Goal: Information Seeking & Learning: Learn about a topic

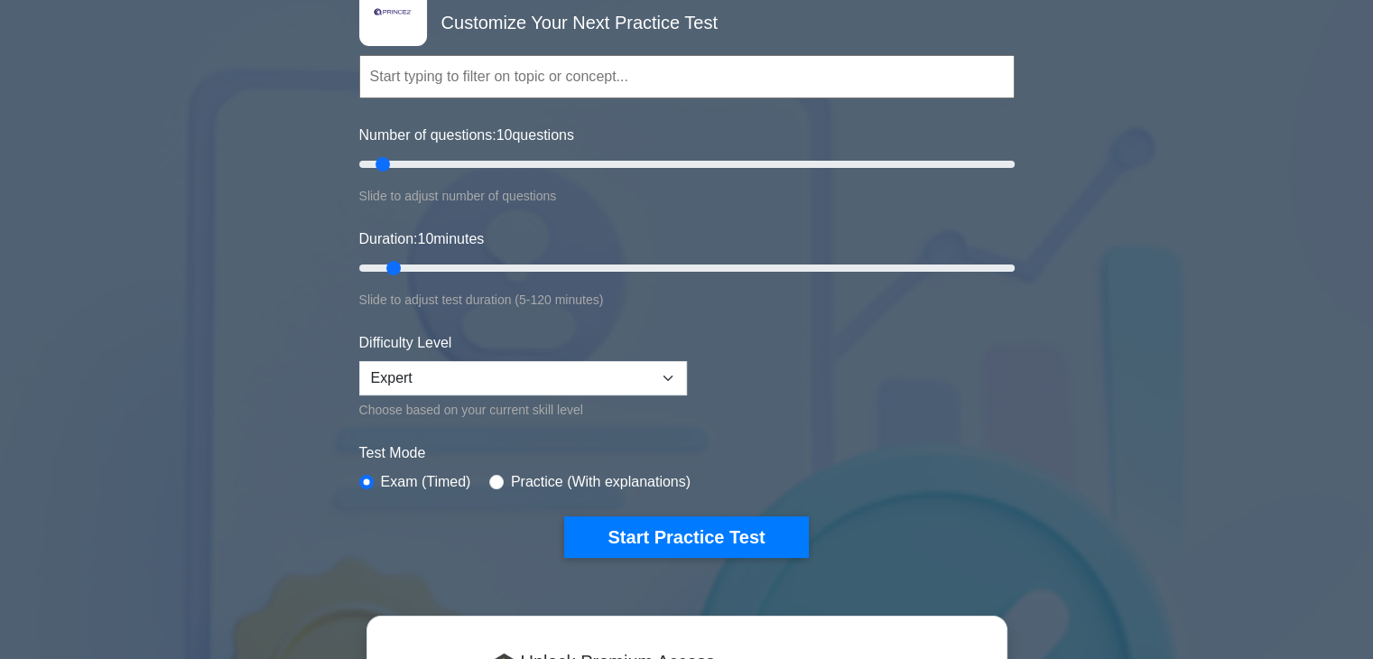
scroll to position [451, 0]
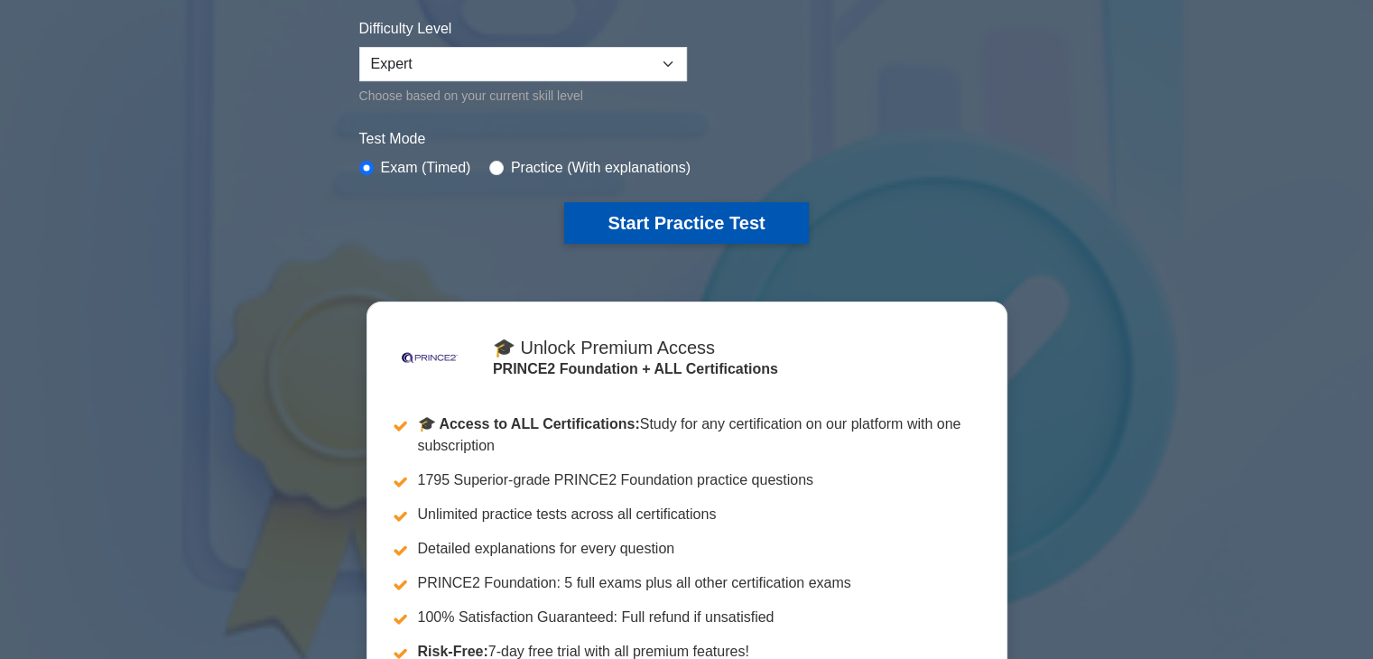
click at [723, 212] on button "Start Practice Test" at bounding box center [686, 223] width 244 height 42
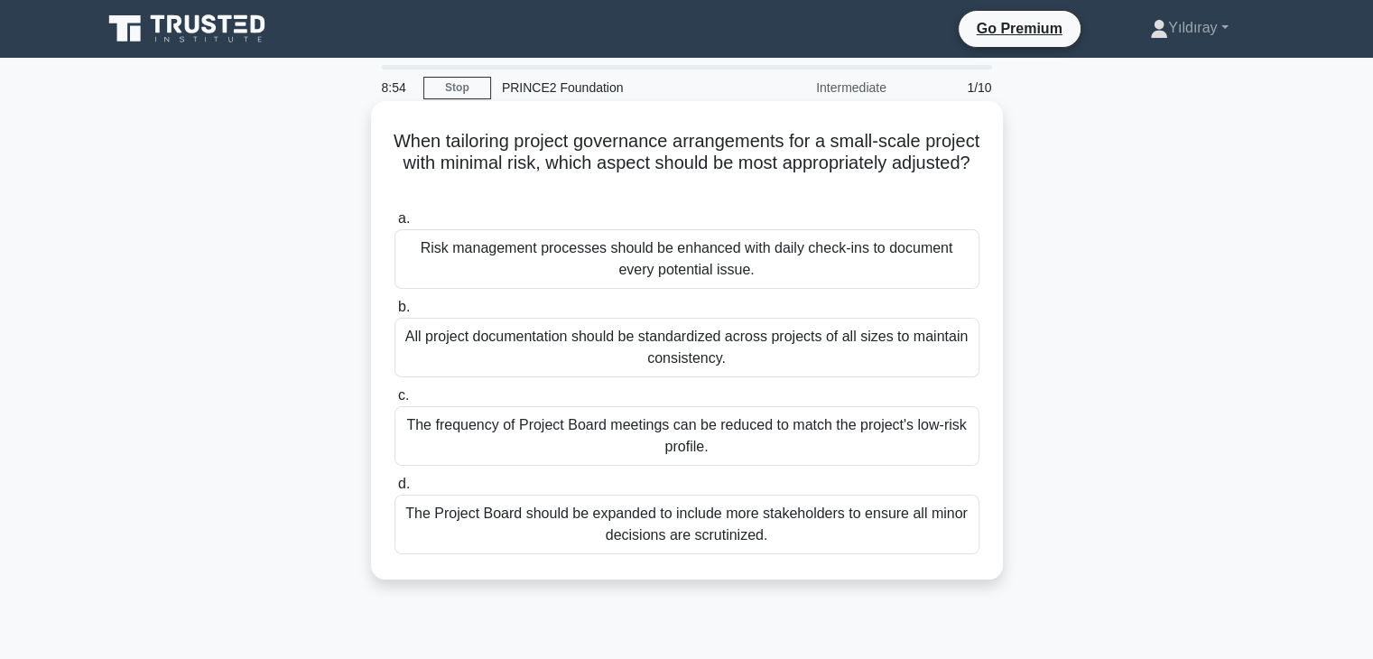
click at [744, 450] on div "The frequency of Project Board meetings can be reduced to match the project's l…" at bounding box center [686, 436] width 585 height 60
click at [394, 402] on input "c. The frequency of Project Board meetings can be reduced to match the project'…" at bounding box center [394, 396] width 0 height 12
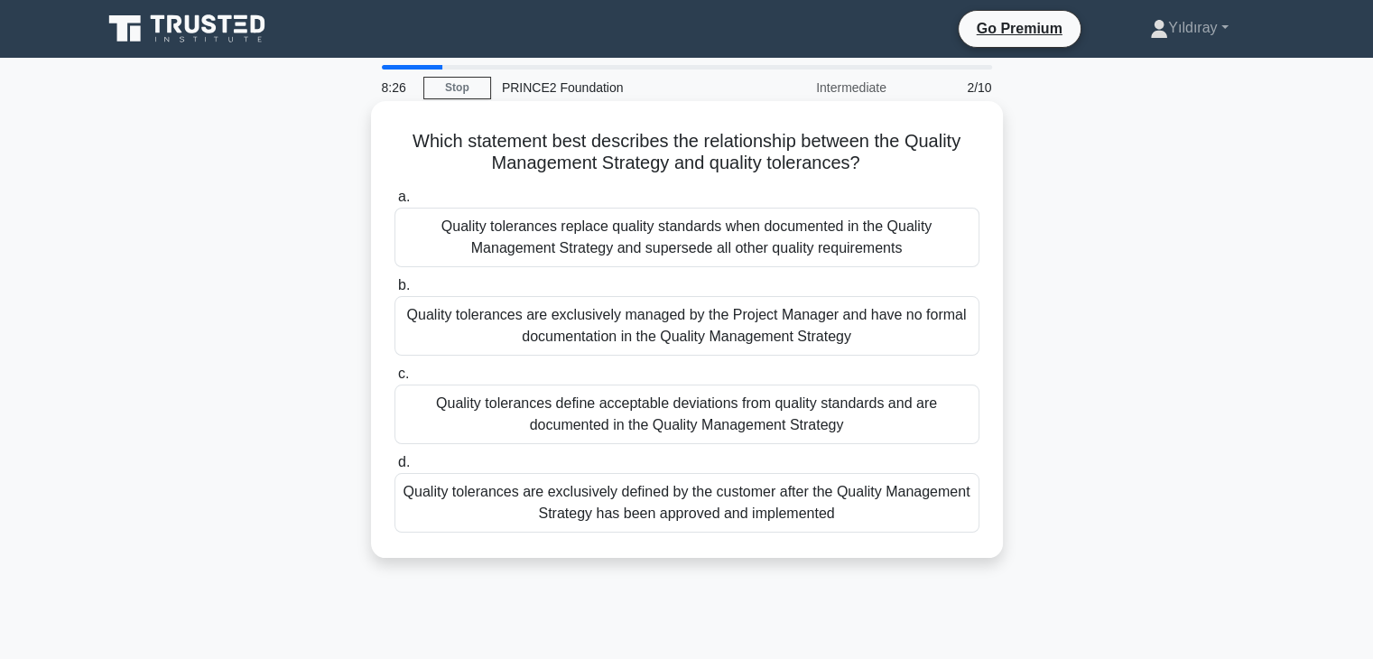
click at [882, 409] on div "Quality tolerances define acceptable deviations from quality standards and are …" at bounding box center [686, 415] width 585 height 60
click at [394, 380] on input "c. Quality tolerances define acceptable deviations from quality standards and a…" at bounding box center [394, 374] width 0 height 12
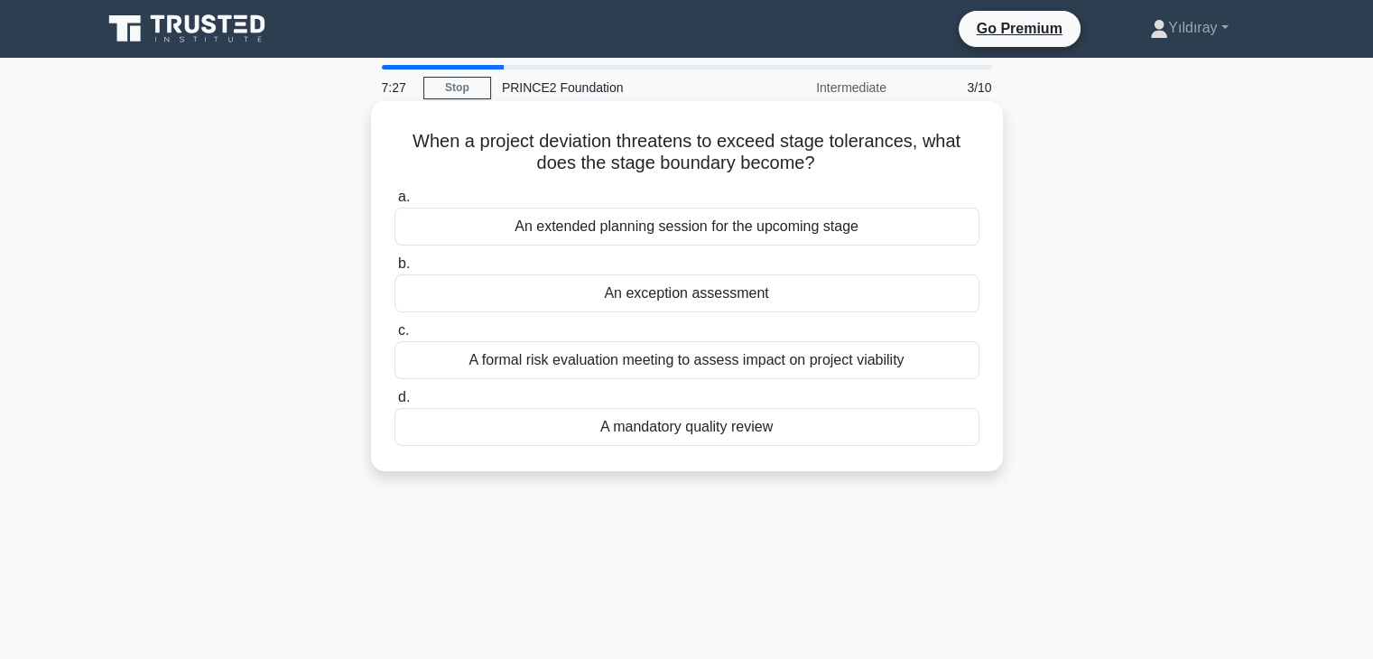
click at [736, 297] on div "An exception assessment" at bounding box center [686, 293] width 585 height 38
click at [394, 270] on input "b. An exception assessment" at bounding box center [394, 264] width 0 height 12
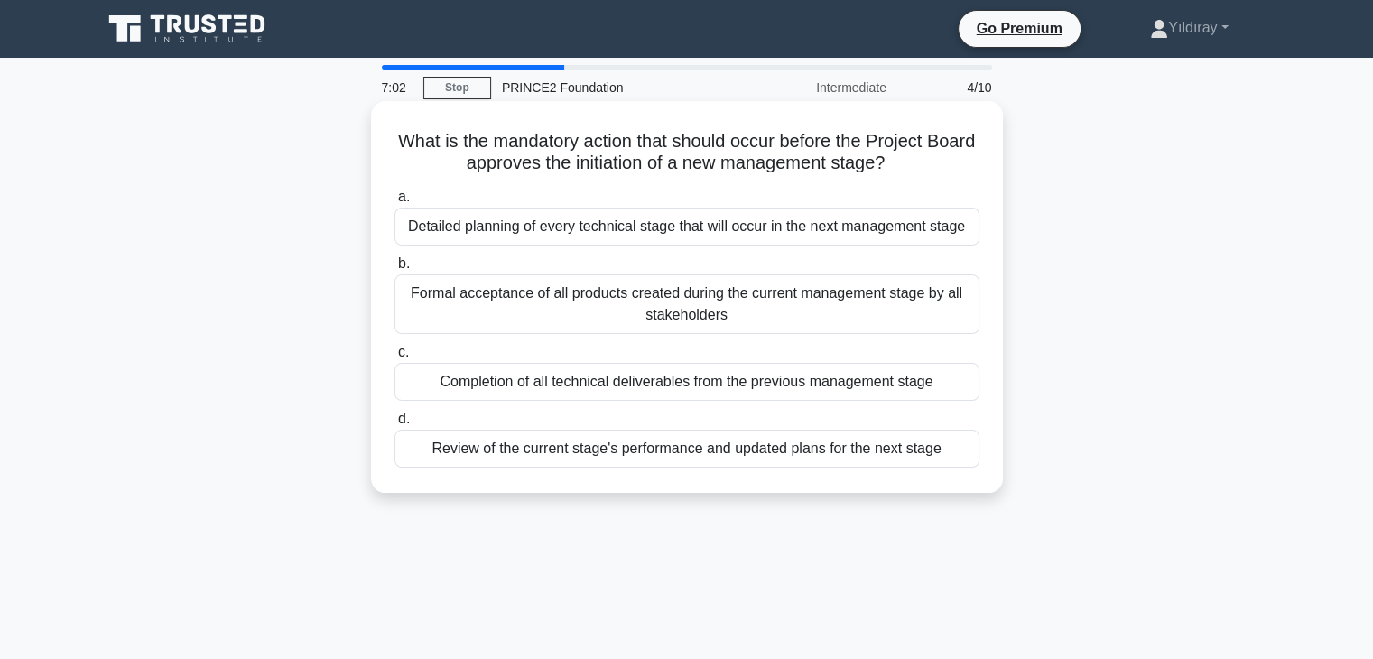
click at [869, 457] on div "Review of the current stage's performance and updated plans for the next stage" at bounding box center [686, 449] width 585 height 38
click at [394, 425] on input "d. Review of the current stage's performance and updated plans for the next sta…" at bounding box center [394, 419] width 0 height 12
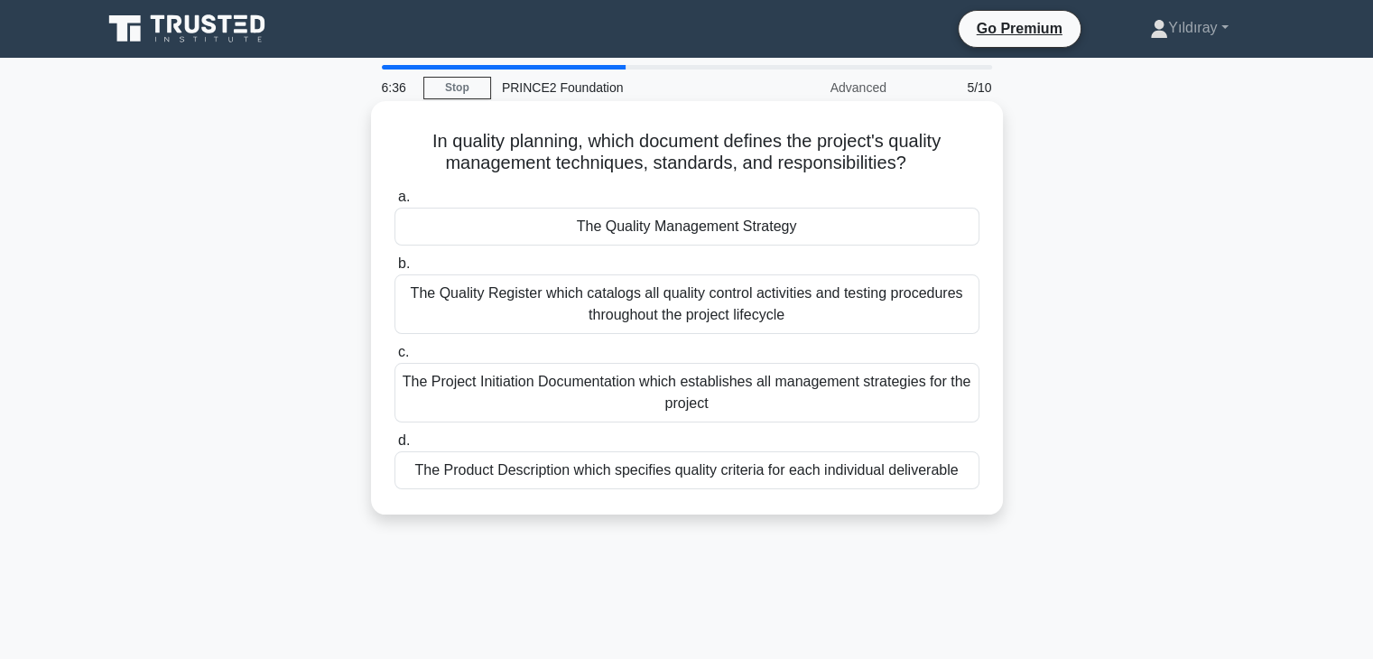
click at [676, 229] on div "The Quality Management Strategy" at bounding box center [686, 227] width 585 height 38
click at [394, 203] on input "a. The Quality Management Strategy" at bounding box center [394, 197] width 0 height 12
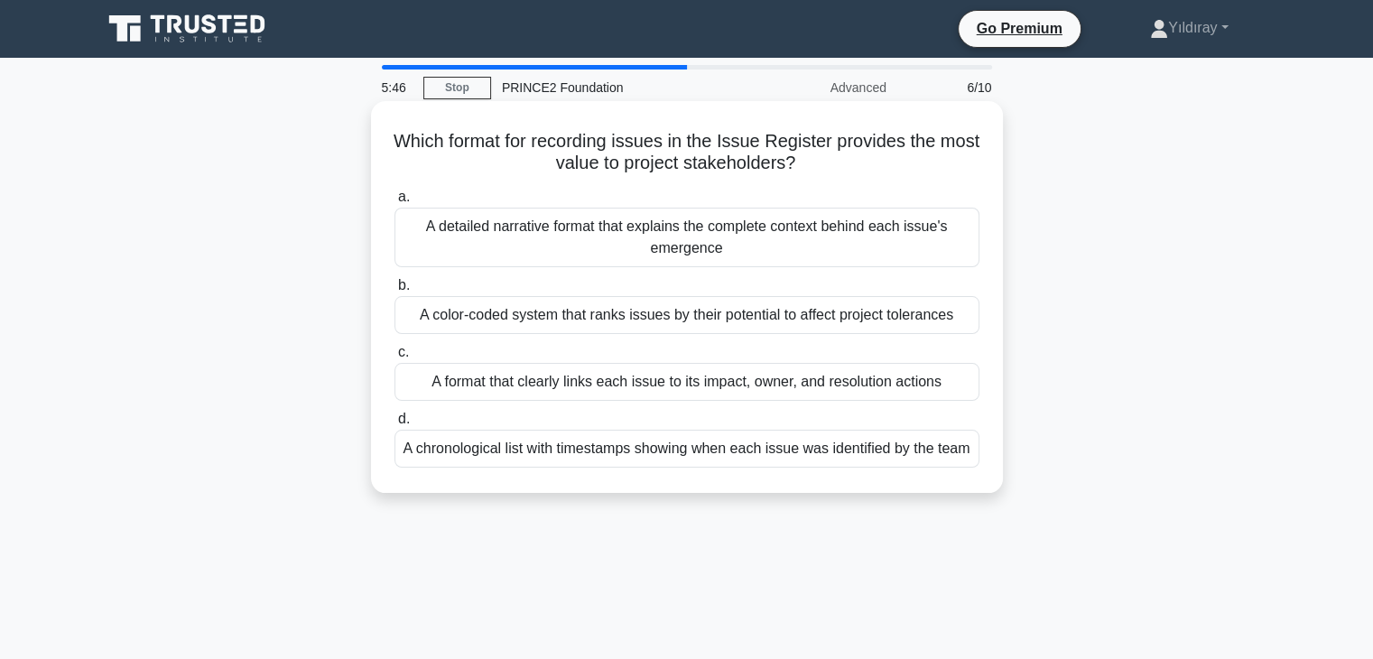
click at [719, 380] on div "A format that clearly links each issue to its impact, owner, and resolution act…" at bounding box center [686, 382] width 585 height 38
click at [394, 358] on input "c. A format that clearly links each issue to its impact, owner, and resolution …" at bounding box center [394, 353] width 0 height 12
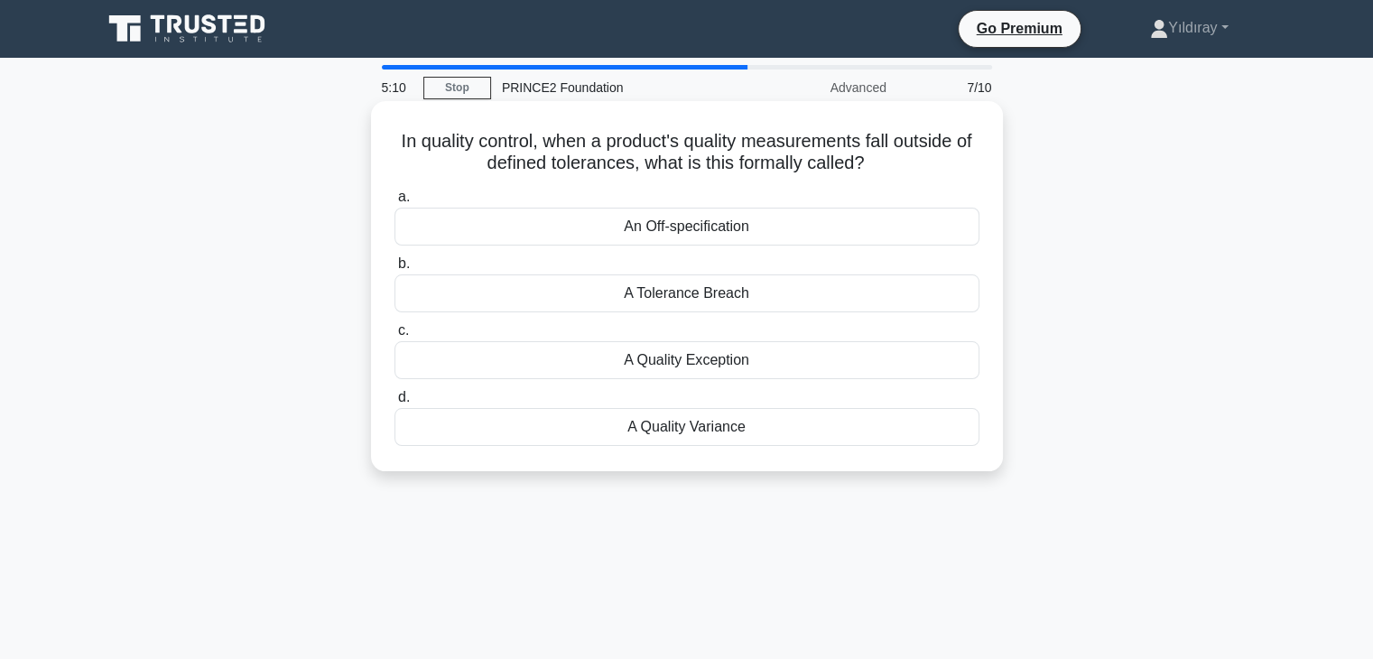
click at [733, 366] on div "A Quality Exception" at bounding box center [686, 360] width 585 height 38
click at [394, 337] on input "c. A Quality Exception" at bounding box center [394, 331] width 0 height 12
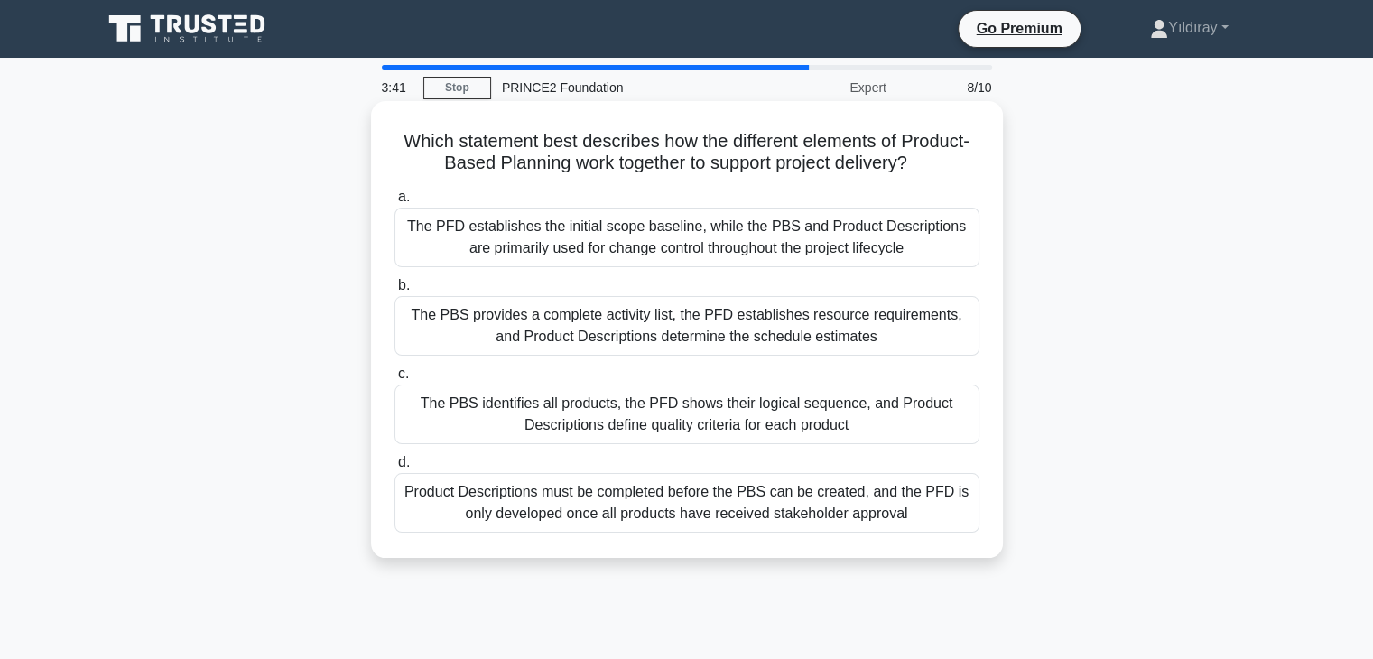
click at [802, 420] on div "The PBS identifies all products, the PFD shows their logical sequence, and Prod…" at bounding box center [686, 415] width 585 height 60
click at [394, 380] on input "c. The PBS identifies all products, the PFD shows their logical sequence, and P…" at bounding box center [394, 374] width 0 height 12
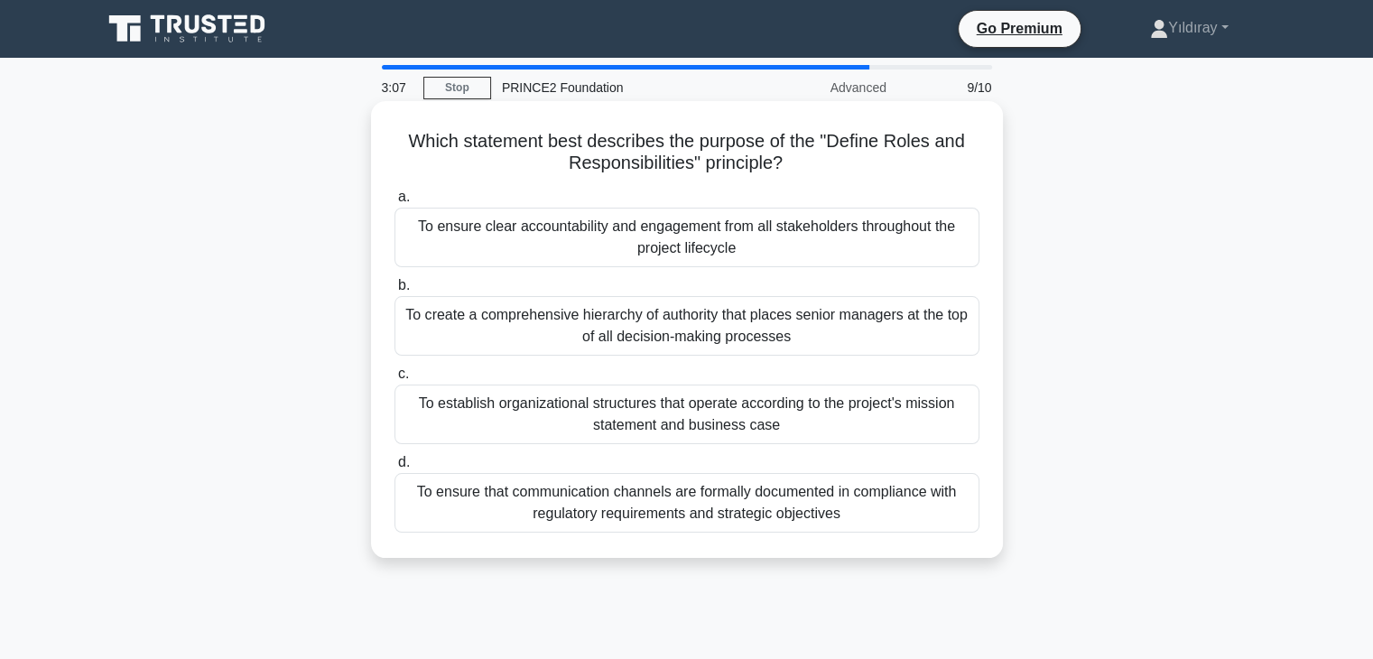
click at [743, 254] on div "To ensure clear accountability and engagement from all stakeholders throughout …" at bounding box center [686, 238] width 585 height 60
click at [394, 203] on input "a. To ensure clear accountability and engagement from all stakeholders througho…" at bounding box center [394, 197] width 0 height 12
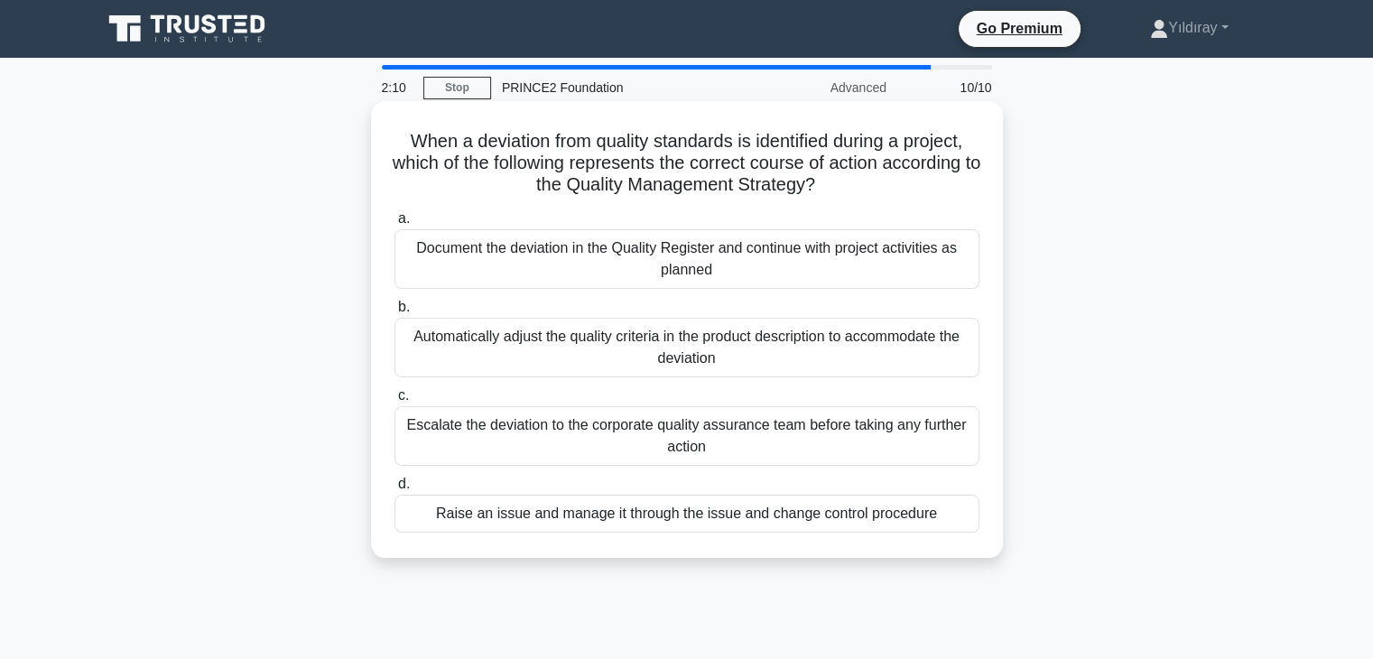
click at [807, 522] on div "Raise an issue and manage it through the issue and change control procedure" at bounding box center [686, 514] width 585 height 38
click at [394, 490] on input "d. Raise an issue and manage it through the issue and change control procedure" at bounding box center [394, 484] width 0 height 12
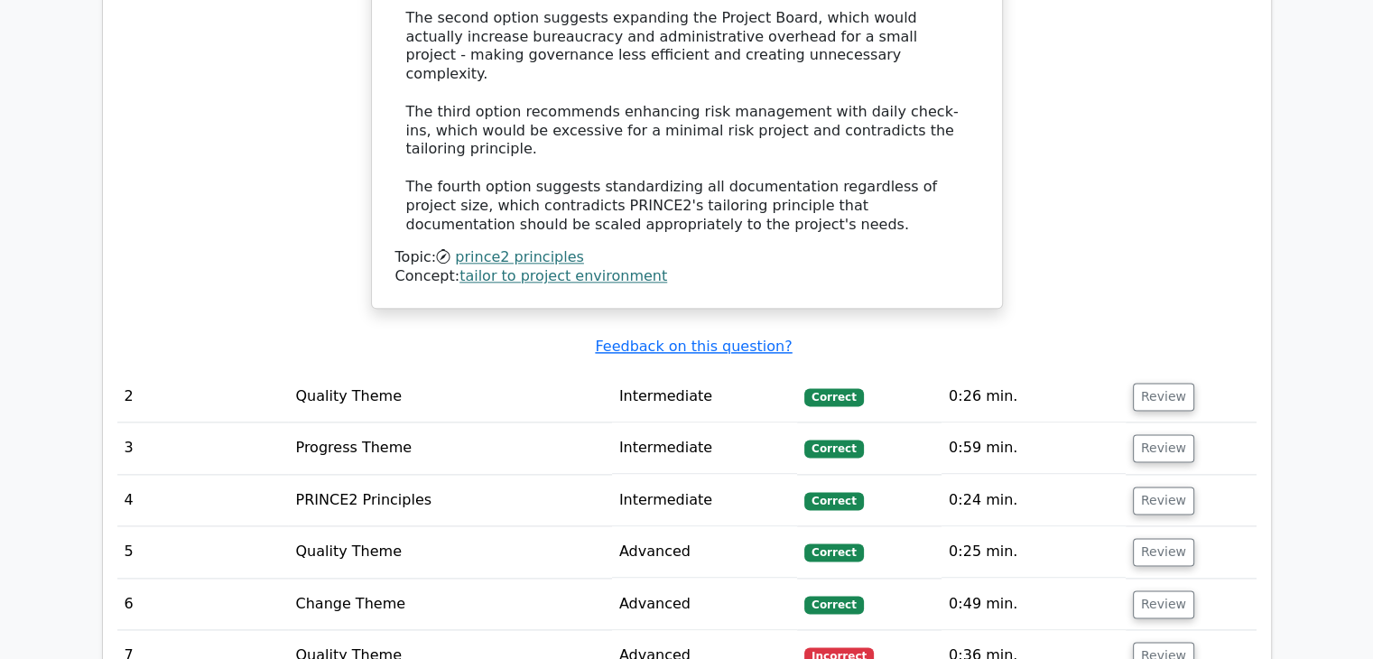
scroll to position [2347, 0]
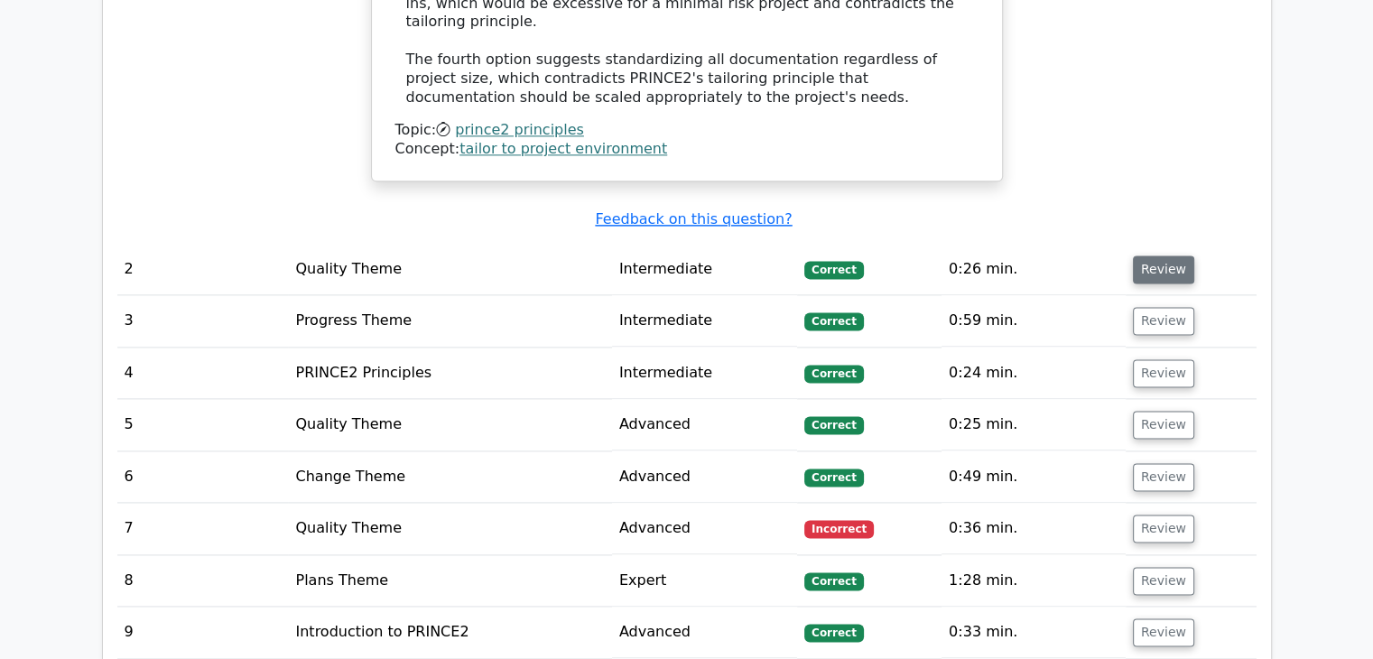
click at [1152, 255] on button "Review" at bounding box center [1163, 269] width 61 height 28
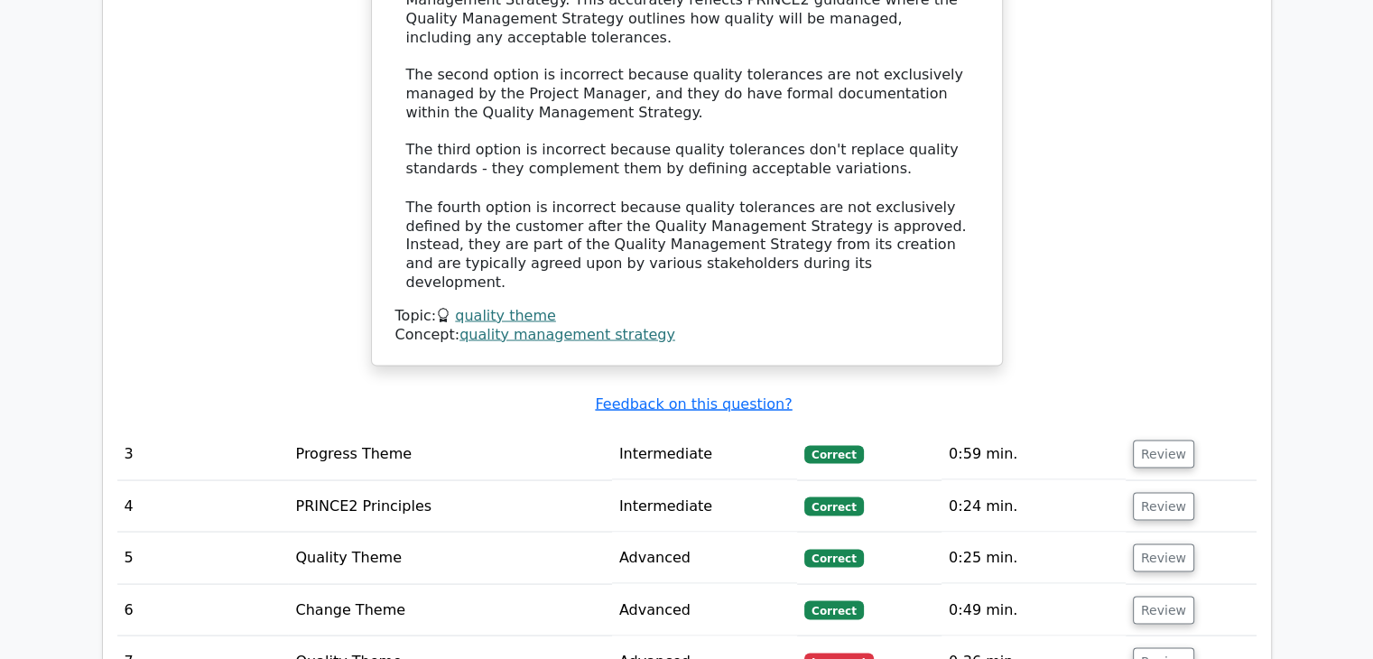
scroll to position [3250, 0]
click at [1155, 439] on button "Review" at bounding box center [1163, 453] width 61 height 28
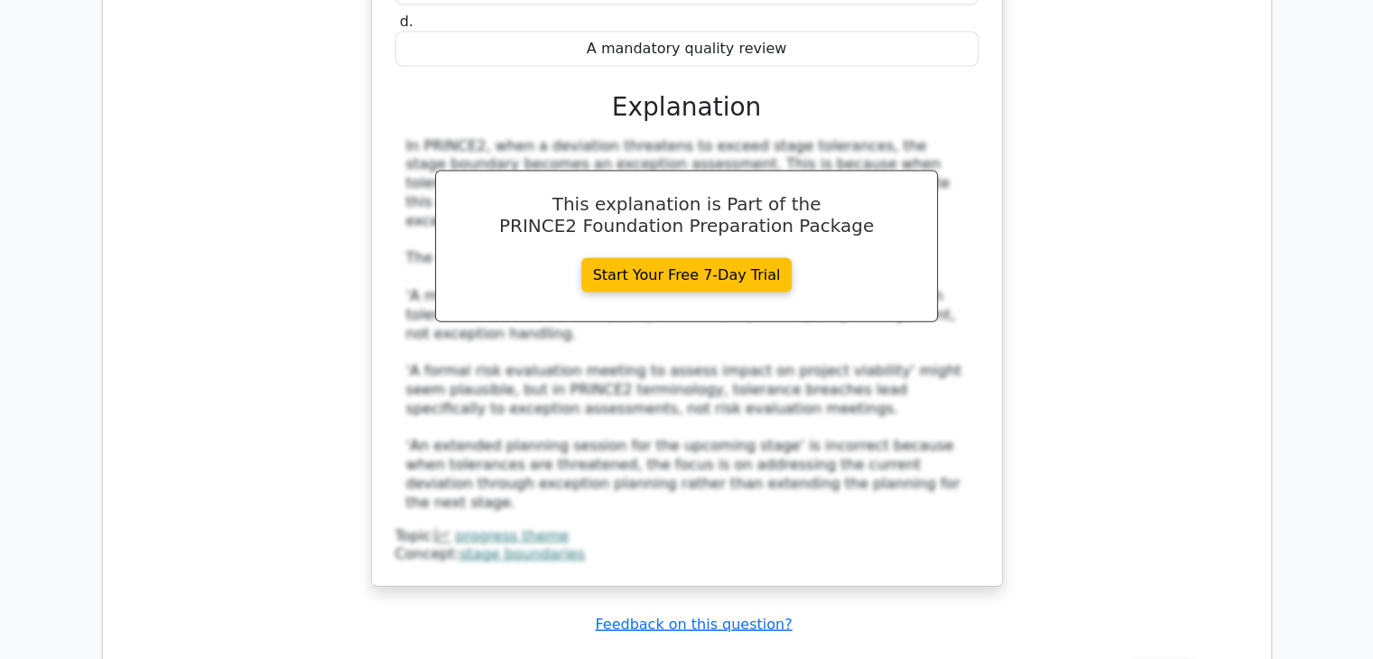
scroll to position [4333, 0]
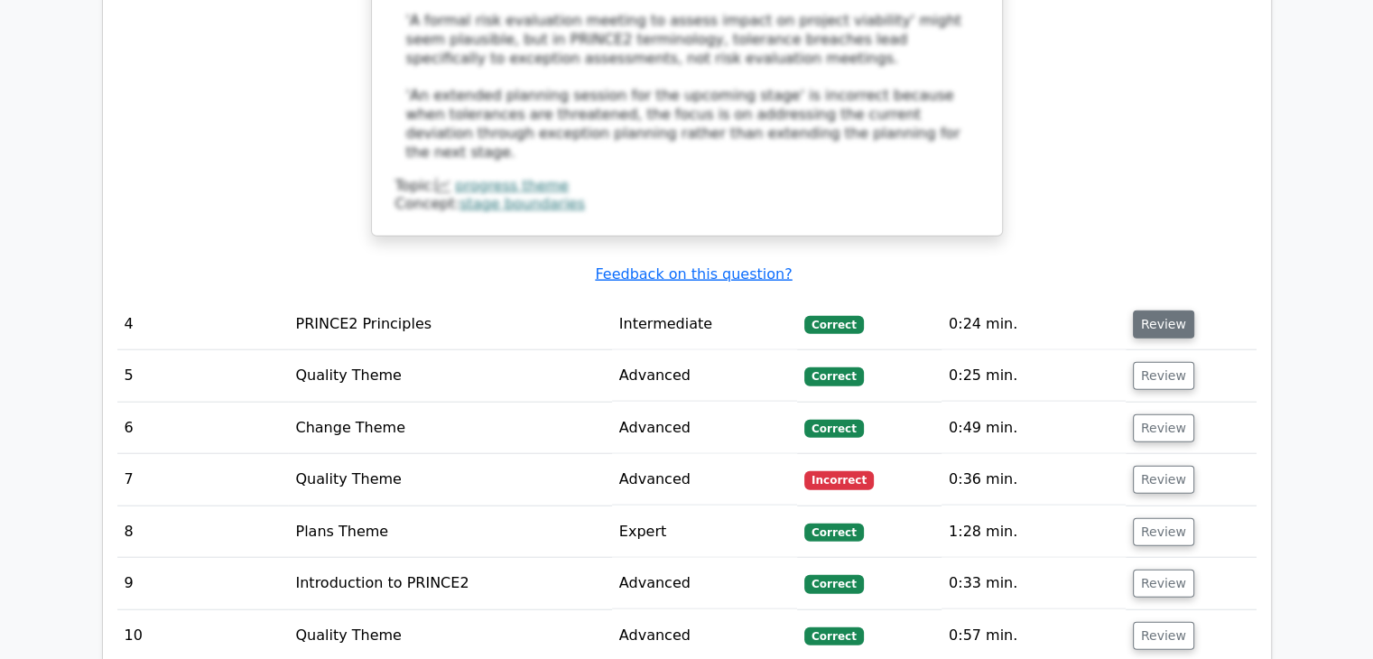
click at [1163, 311] on button "Review" at bounding box center [1163, 325] width 61 height 28
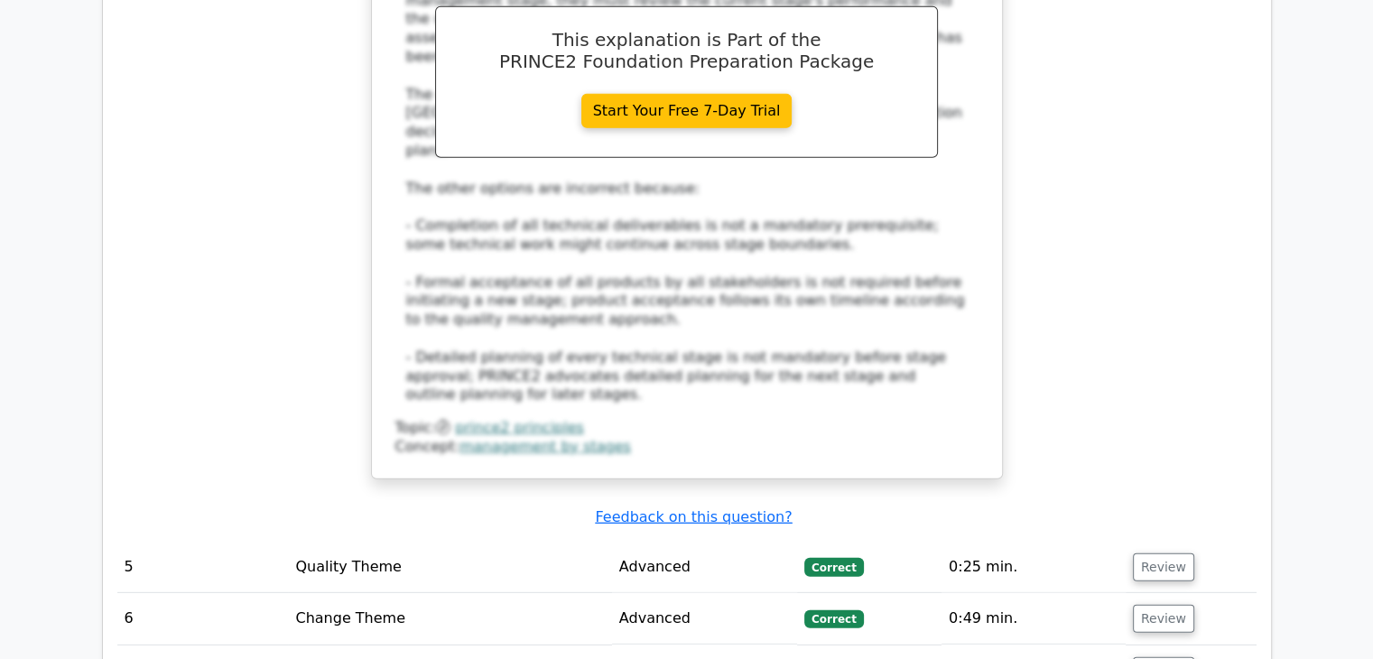
scroll to position [5236, 0]
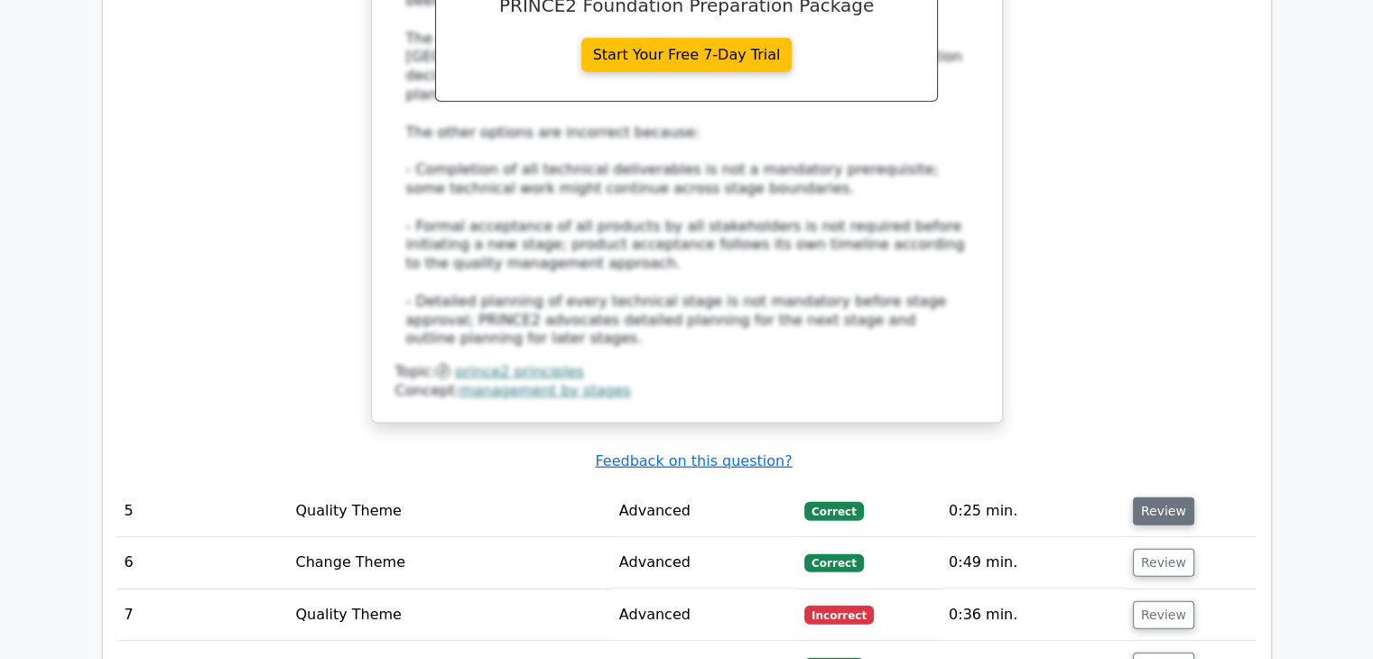
click at [1172, 497] on button "Review" at bounding box center [1163, 511] width 61 height 28
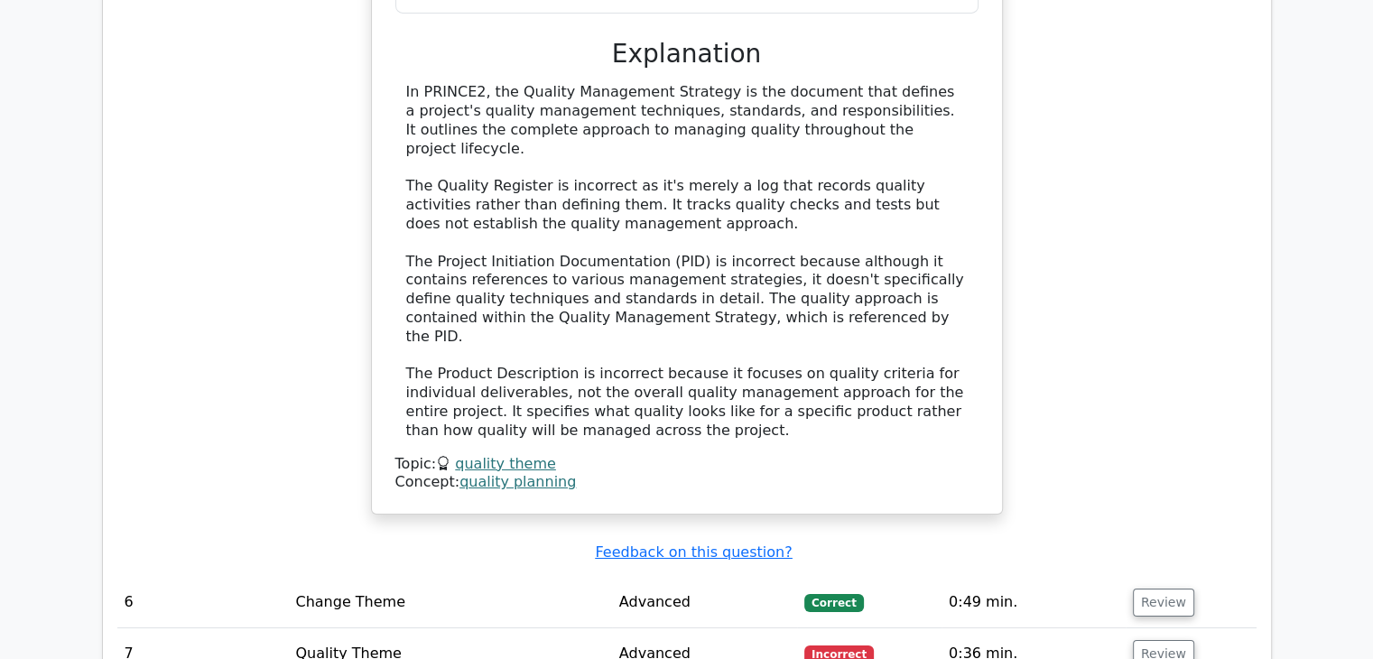
scroll to position [6138, 0]
click at [1149, 587] on button "Review" at bounding box center [1163, 601] width 61 height 28
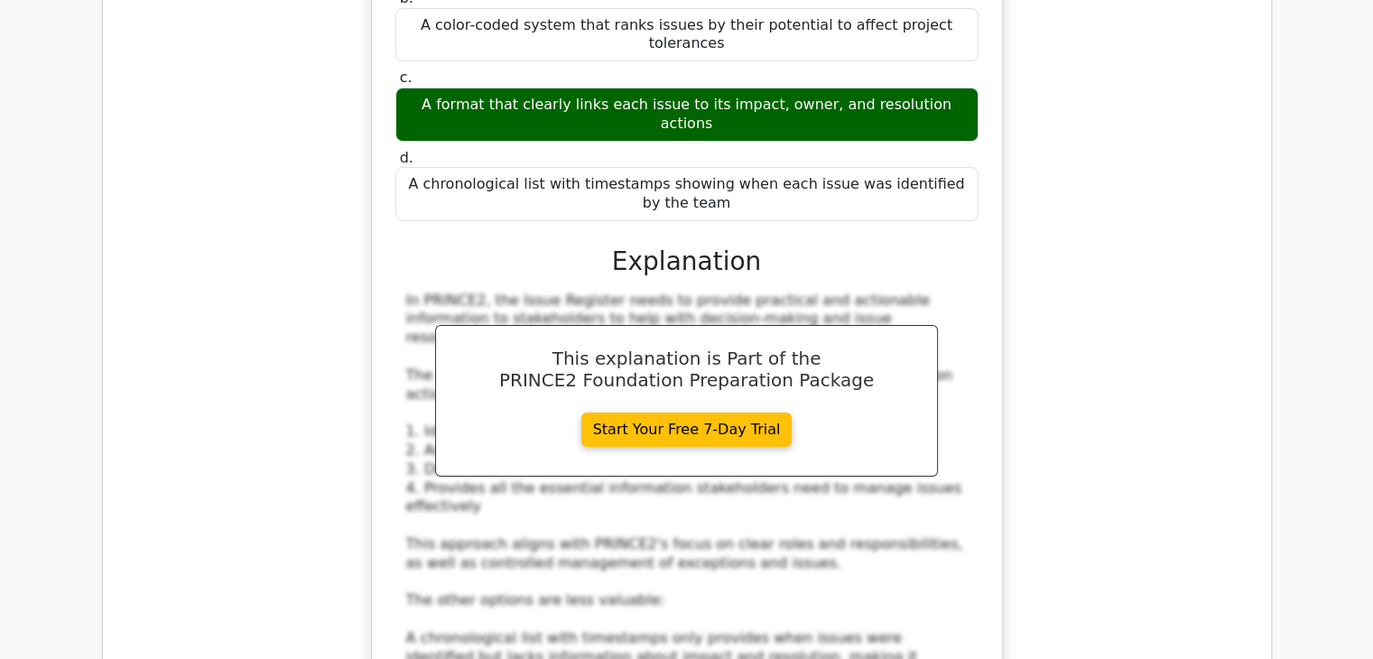
scroll to position [7041, 0]
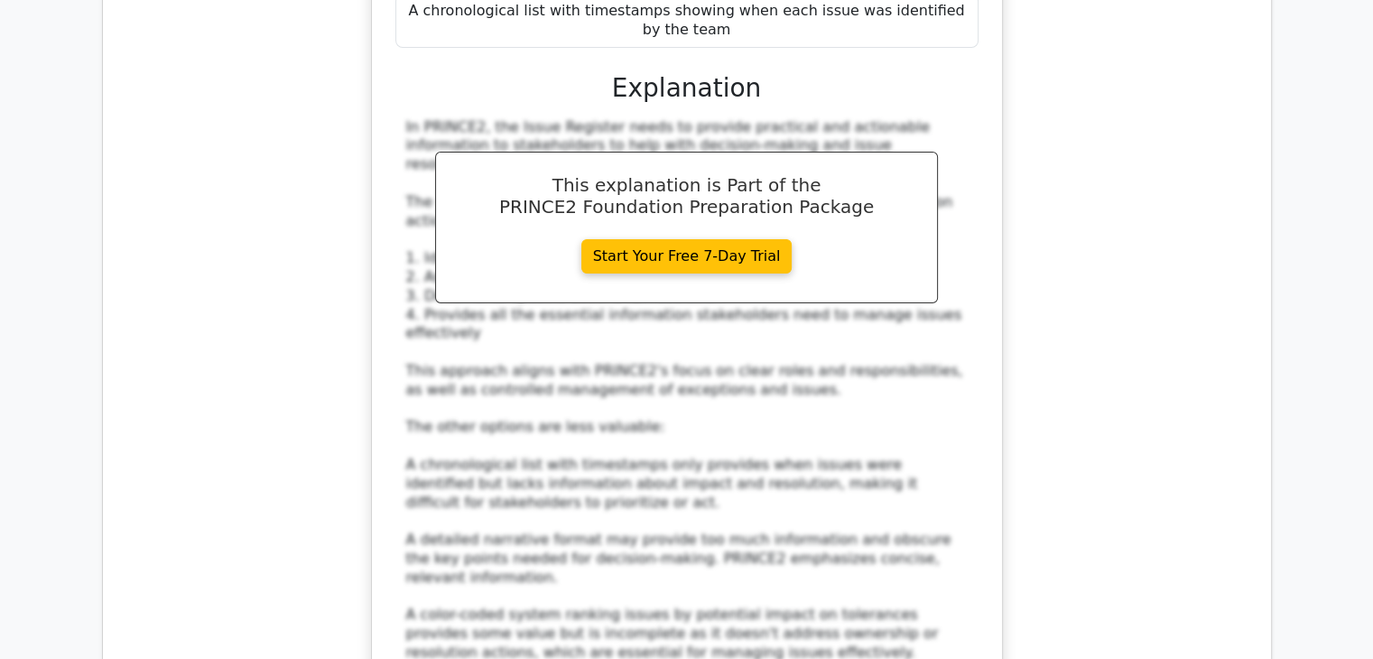
scroll to position [7312, 0]
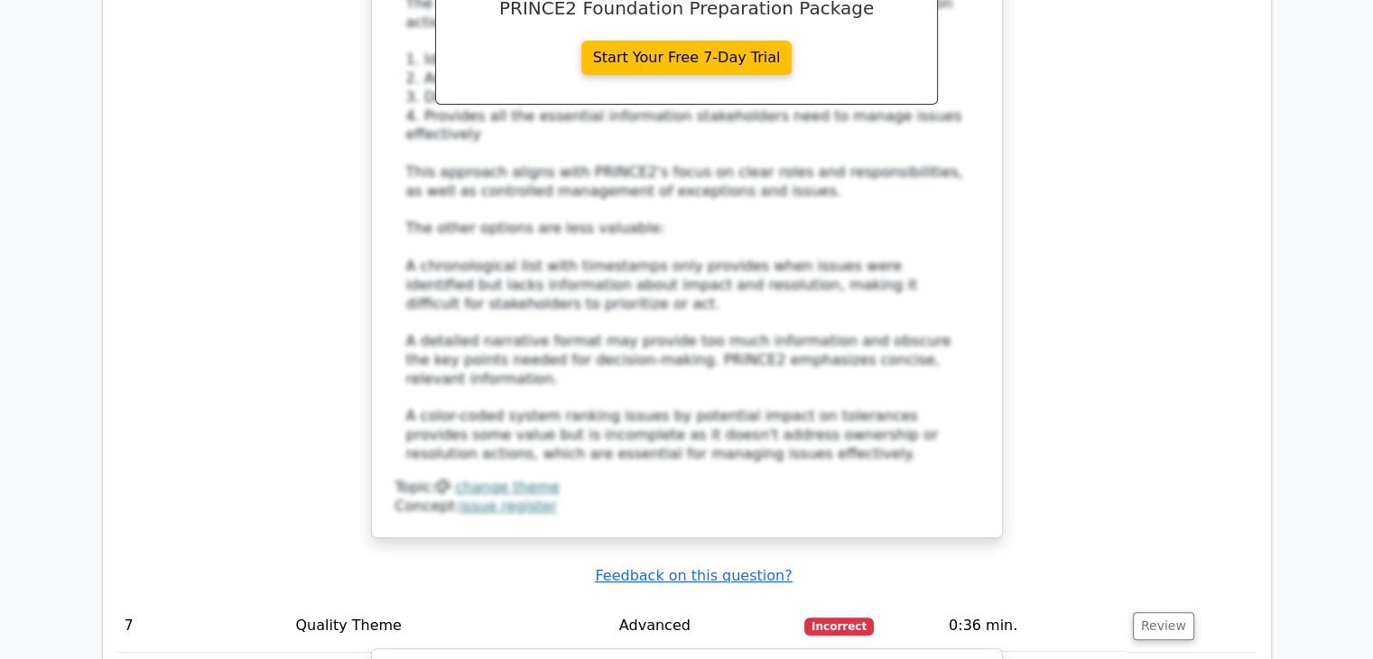
drag, startPoint x: 621, startPoint y: 325, endPoint x: 771, endPoint y: 329, distance: 149.9
drag, startPoint x: 618, startPoint y: 319, endPoint x: 749, endPoint y: 320, distance: 130.9
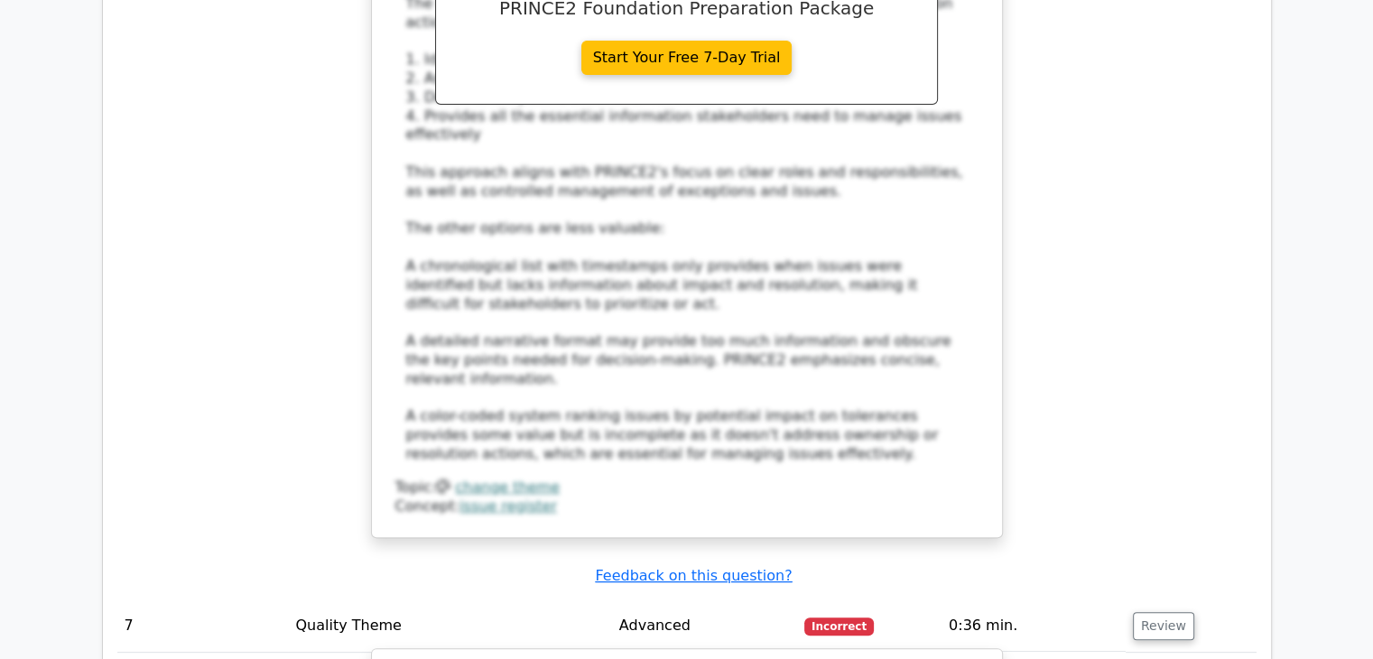
copy div "An Off-specification"
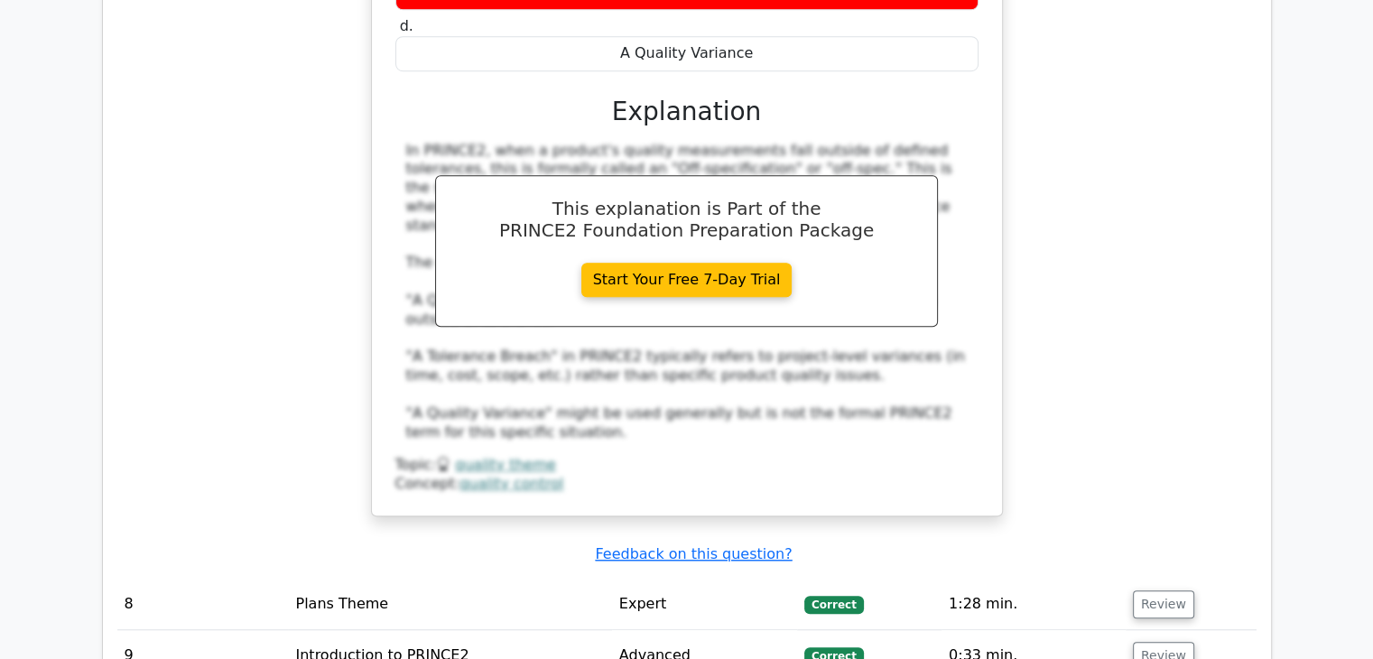
scroll to position [8214, 0]
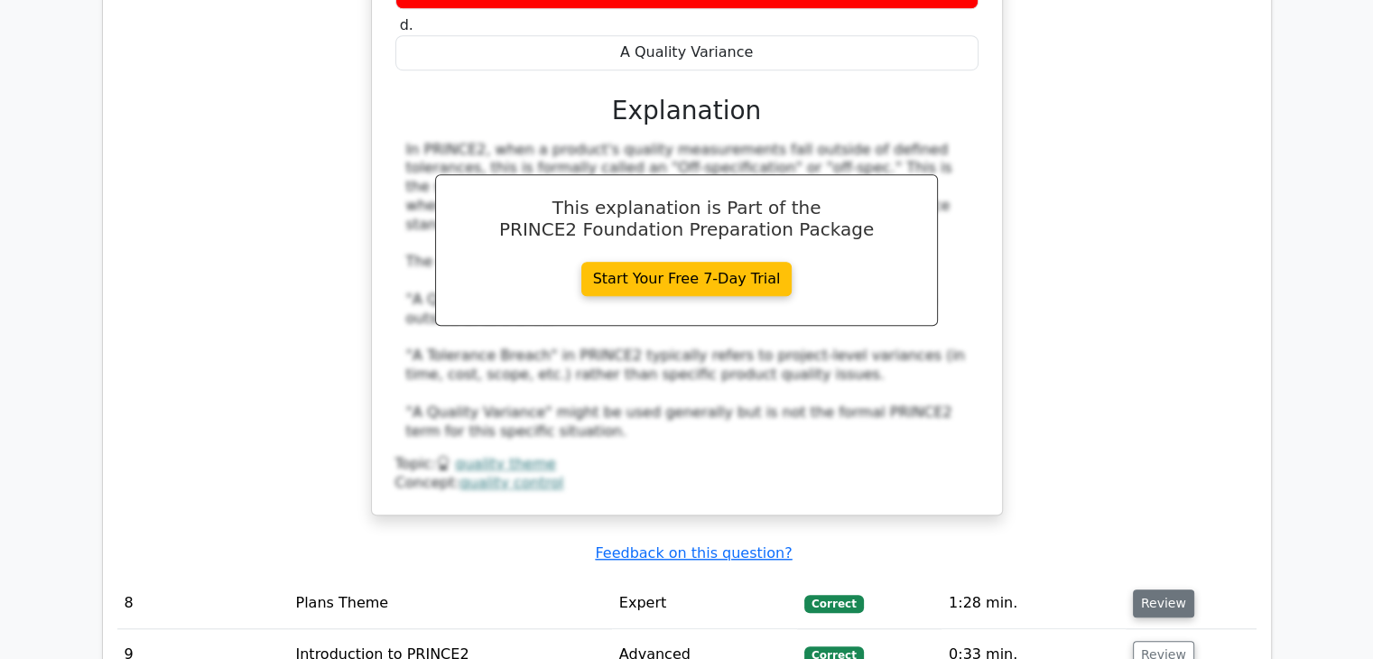
click at [1155, 589] on button "Review" at bounding box center [1163, 603] width 61 height 28
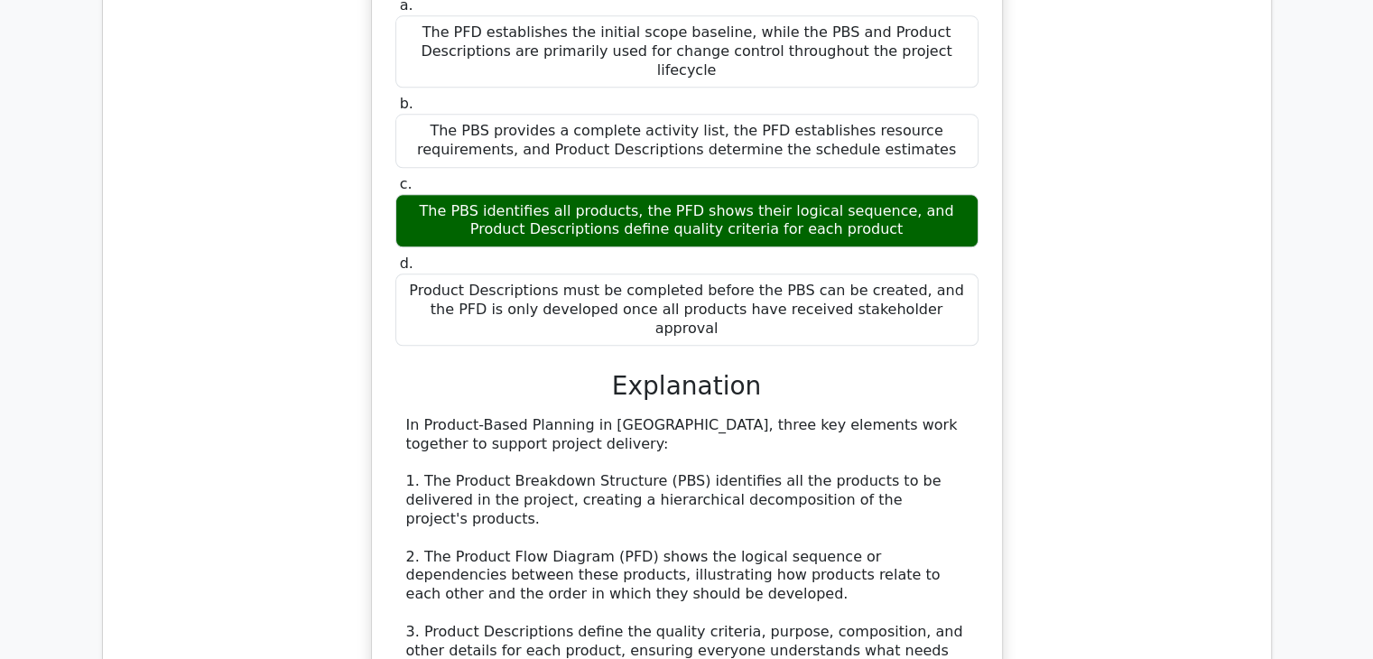
scroll to position [9027, 0]
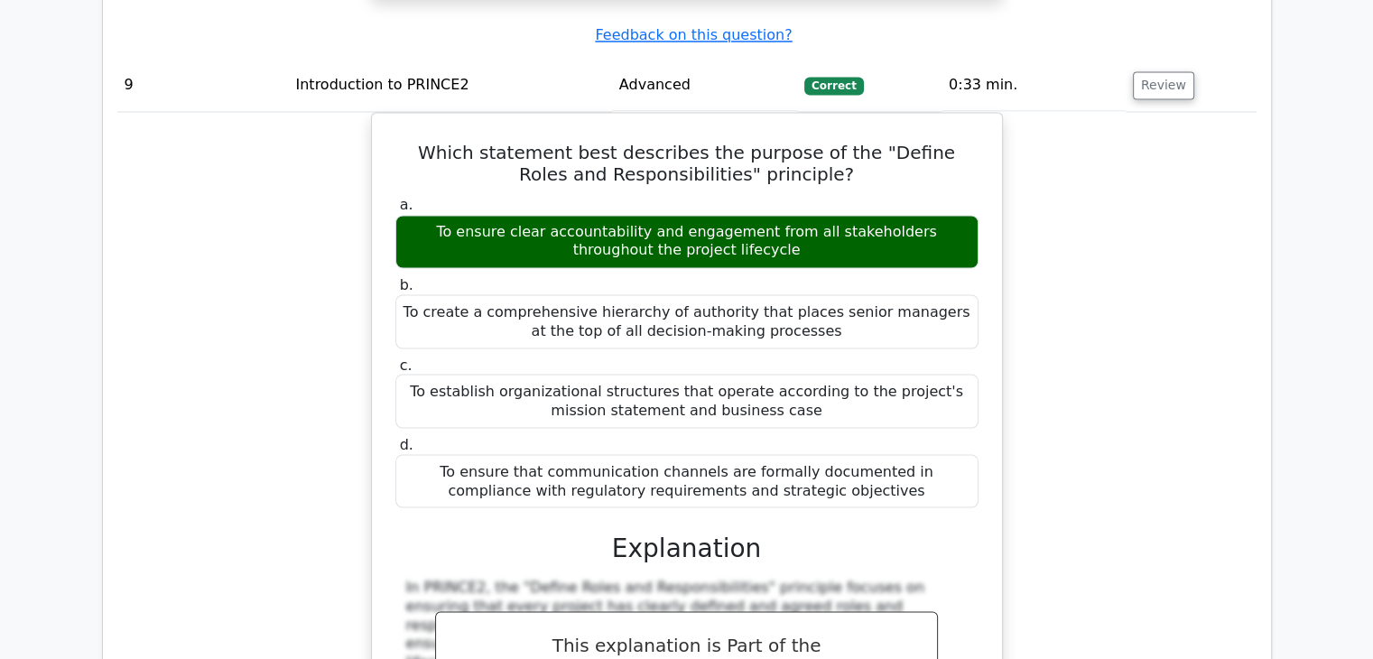
scroll to position [10020, 0]
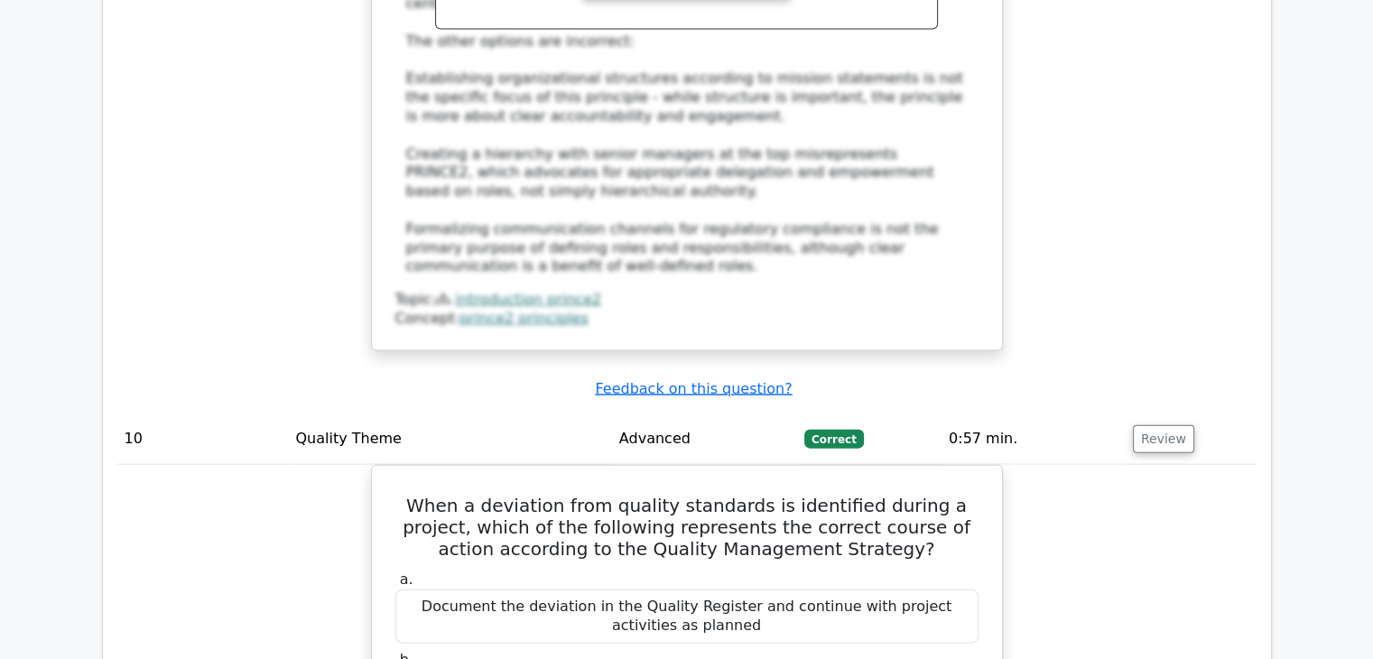
scroll to position [10290, 0]
